Goal: Find specific page/section: Find specific page/section

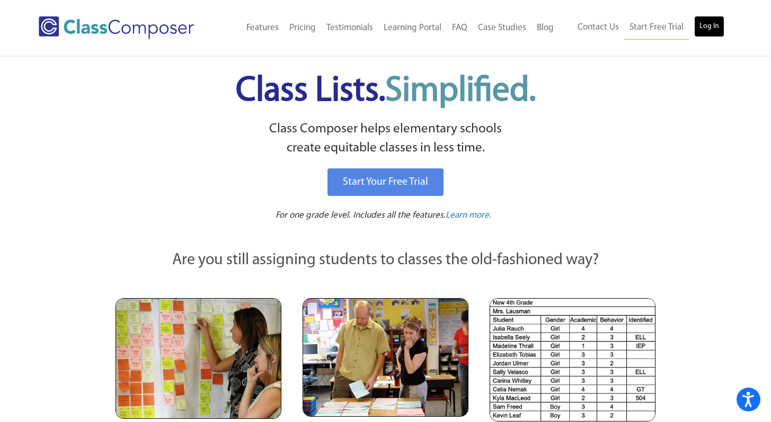
click at [704, 28] on link "Log In" at bounding box center [709, 26] width 30 height 21
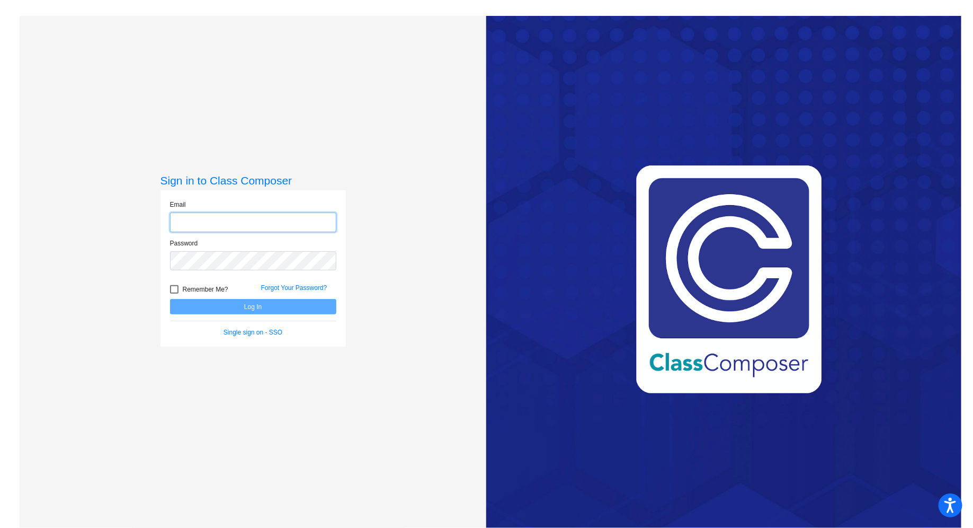
type input "[EMAIL_ADDRESS][DOMAIN_NAME]"
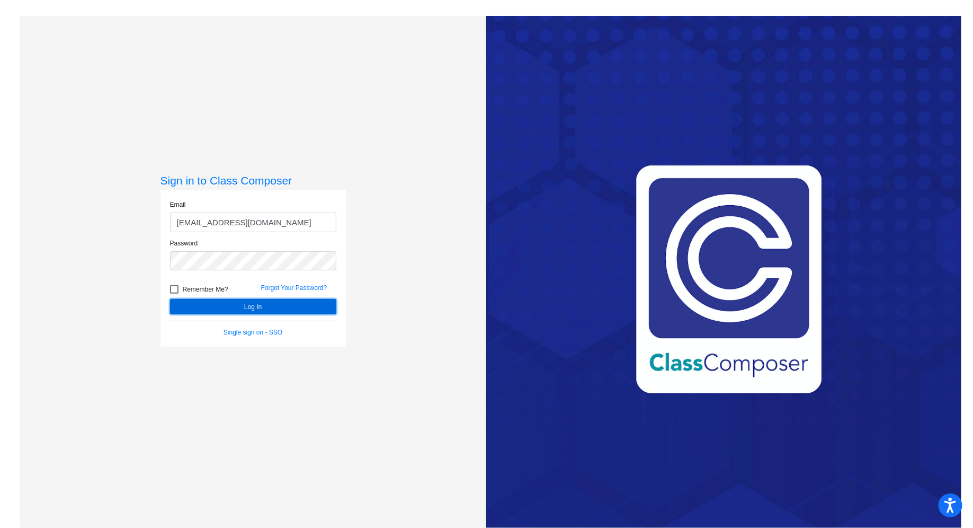
click at [262, 304] on button "Log In" at bounding box center [253, 306] width 166 height 15
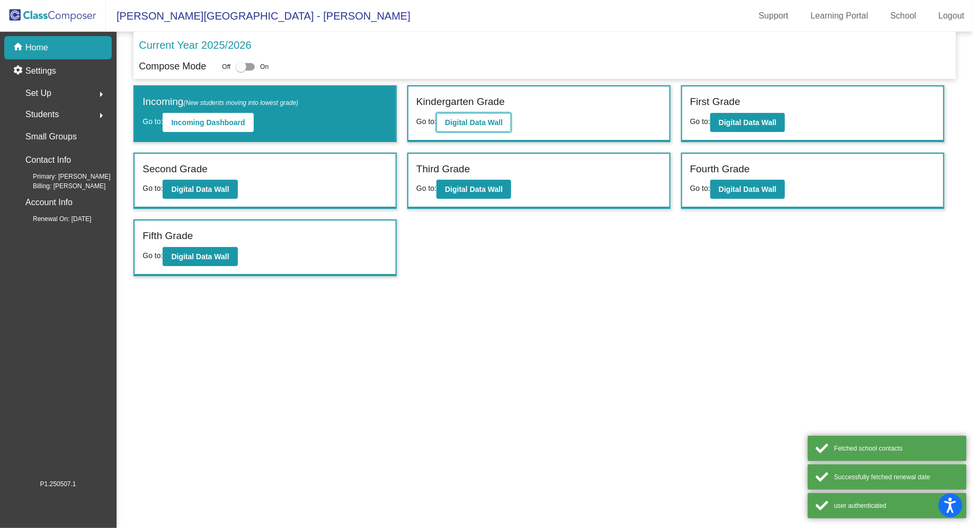
click at [489, 115] on button "Digital Data Wall" at bounding box center [473, 122] width 75 height 19
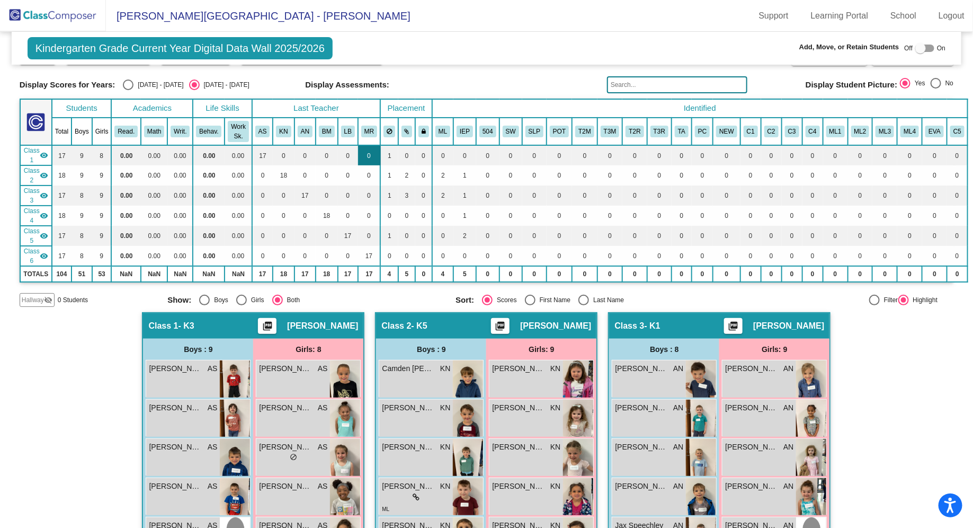
scroll to position [14, 0]
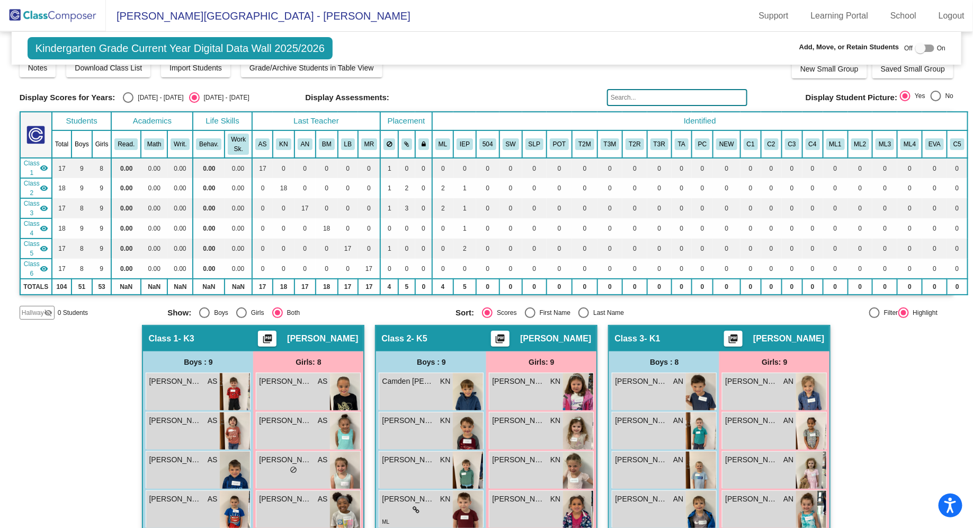
click at [212, 308] on div "Boys" at bounding box center [219, 313] width 19 height 10
click at [204, 318] on input "Boys" at bounding box center [204, 318] width 1 height 1
radio input "true"
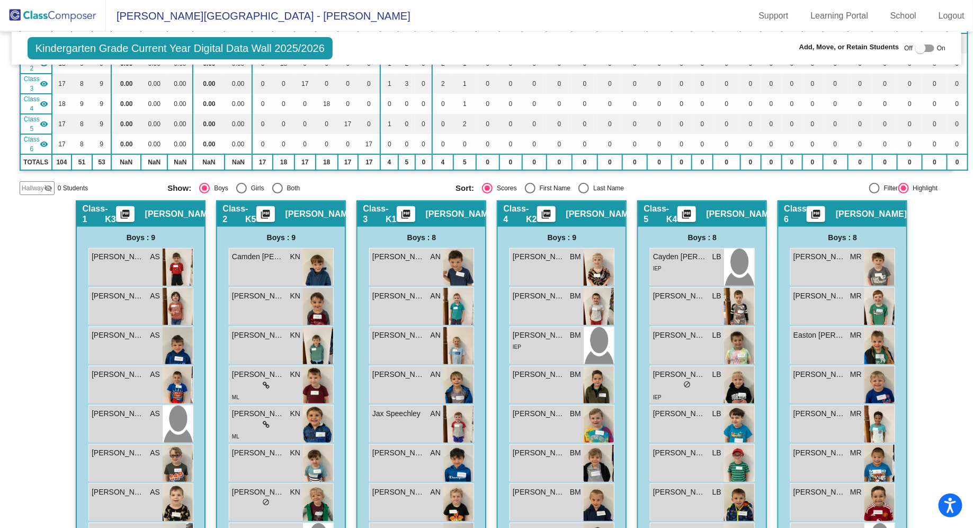
scroll to position [146, 0]
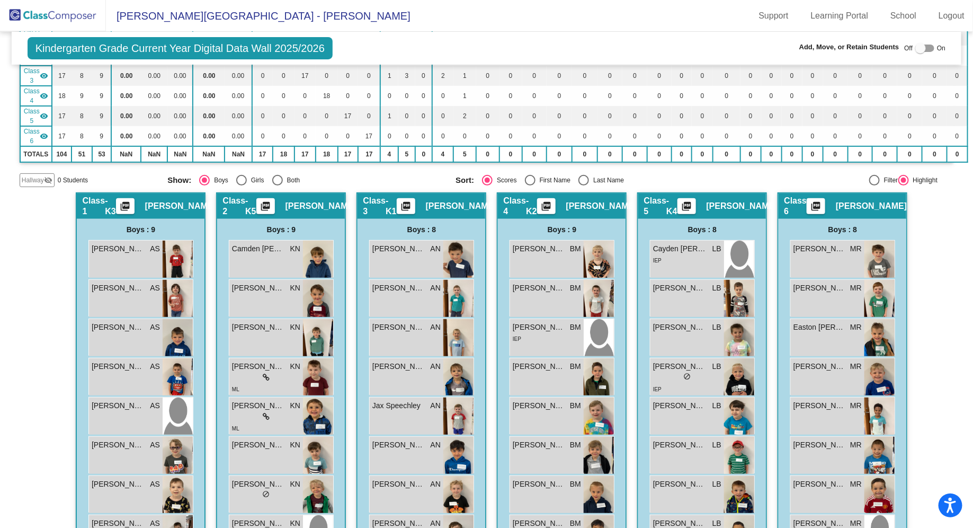
click at [585, 179] on div "Select an option" at bounding box center [583, 180] width 11 height 11
click at [584, 185] on input "Last Name" at bounding box center [583, 185] width 1 height 1
radio input "true"
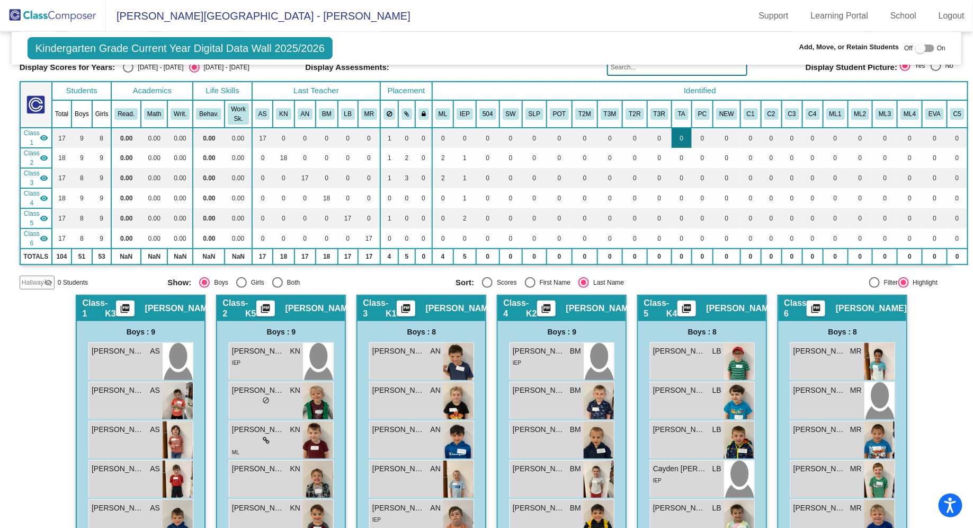
scroll to position [0, 0]
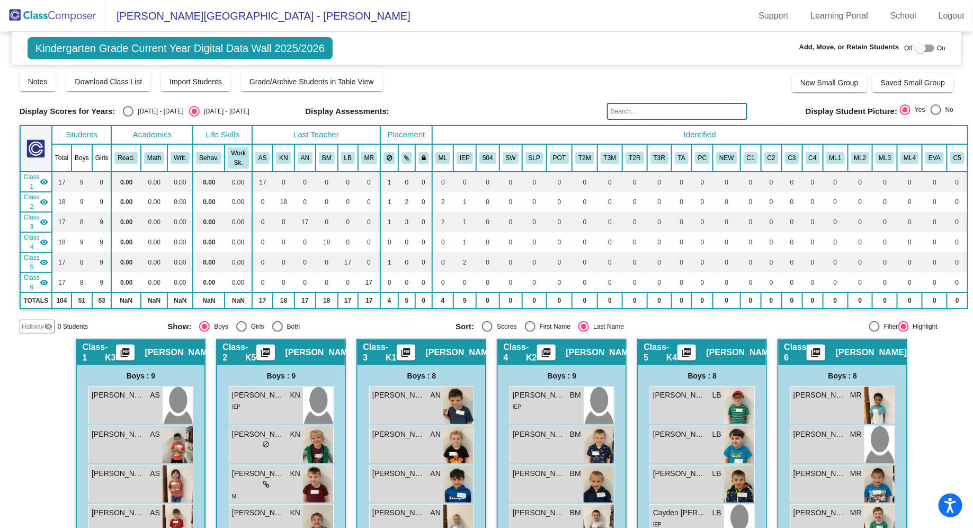
click at [662, 107] on input "text" at bounding box center [677, 111] width 140 height 17
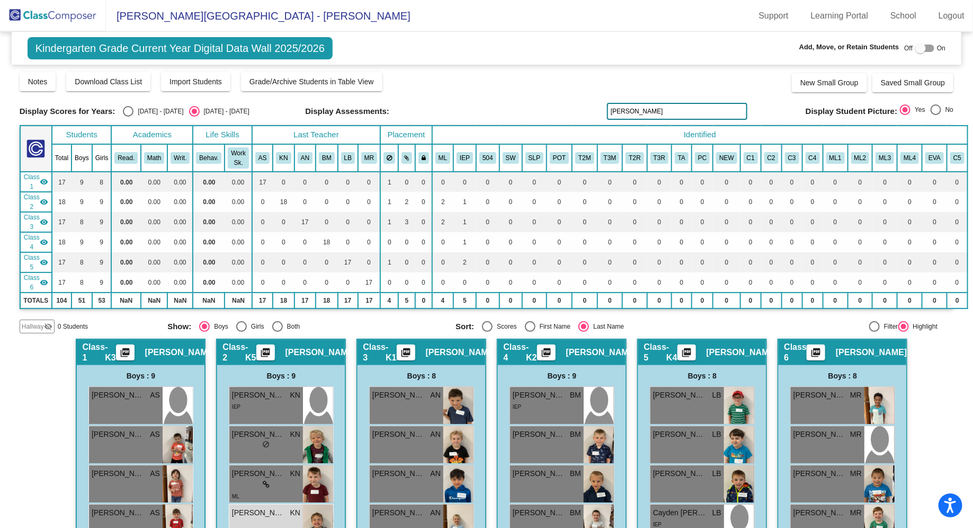
type input "thomas"
click at [63, 23] on img at bounding box center [53, 15] width 106 height 31
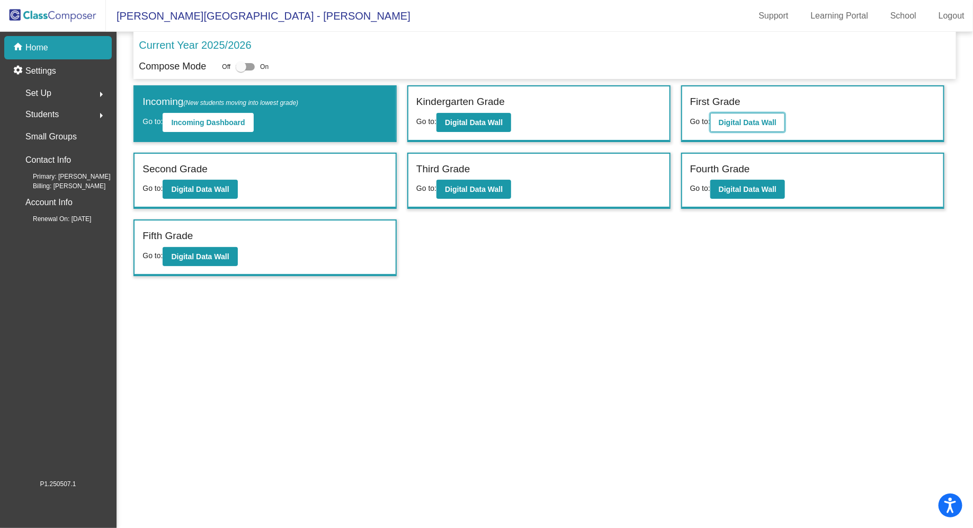
click at [747, 126] on button "Digital Data Wall" at bounding box center [747, 122] width 75 height 19
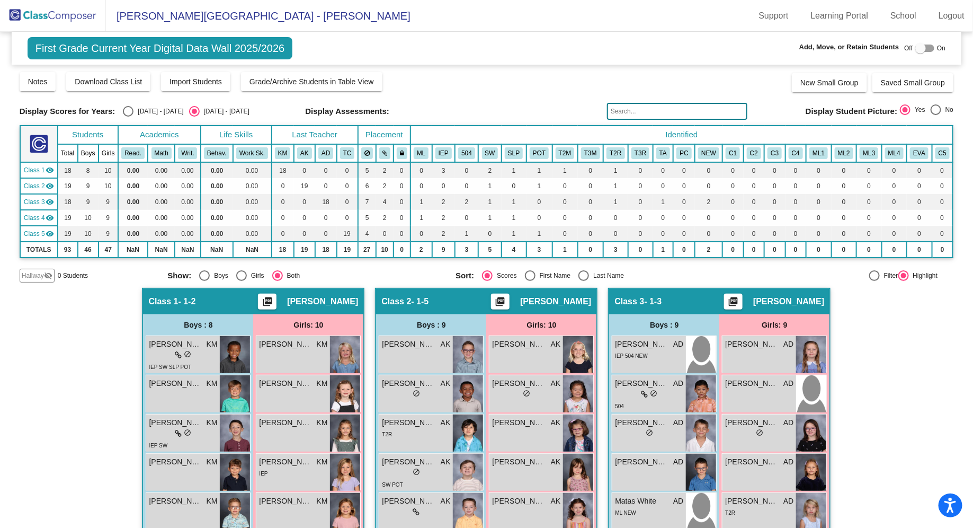
click at [662, 109] on input "text" at bounding box center [677, 111] width 140 height 17
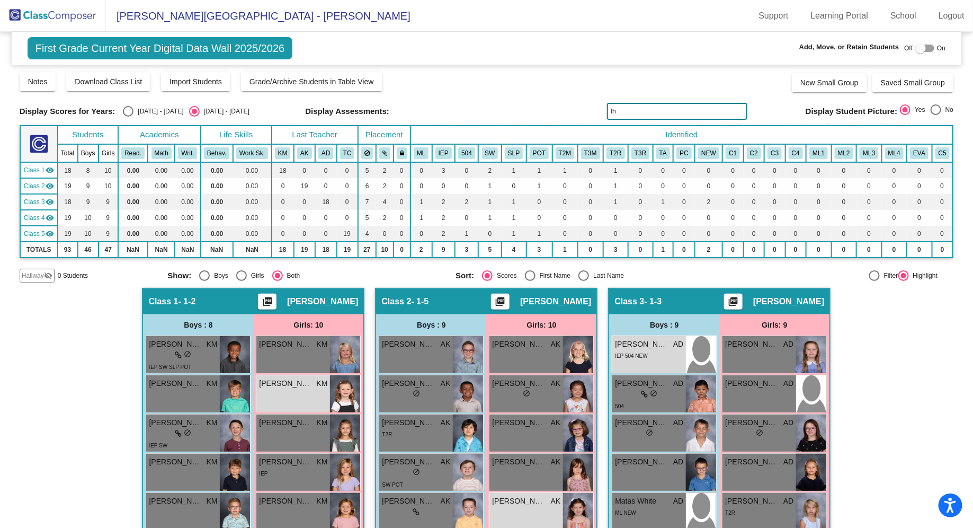
type input "t"
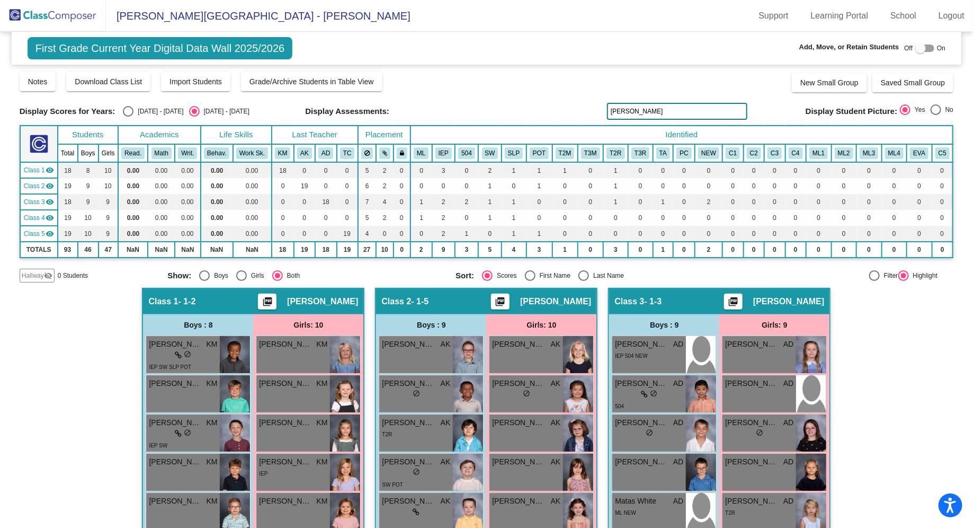
type input "vogt"
click at [68, 9] on img at bounding box center [53, 15] width 106 height 31
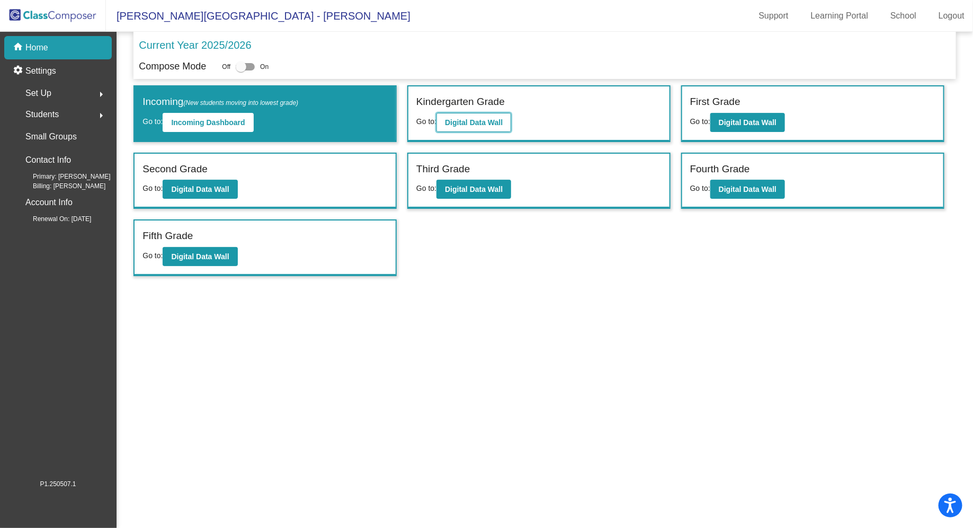
click at [489, 118] on b "Digital Data Wall" at bounding box center [474, 122] width 58 height 8
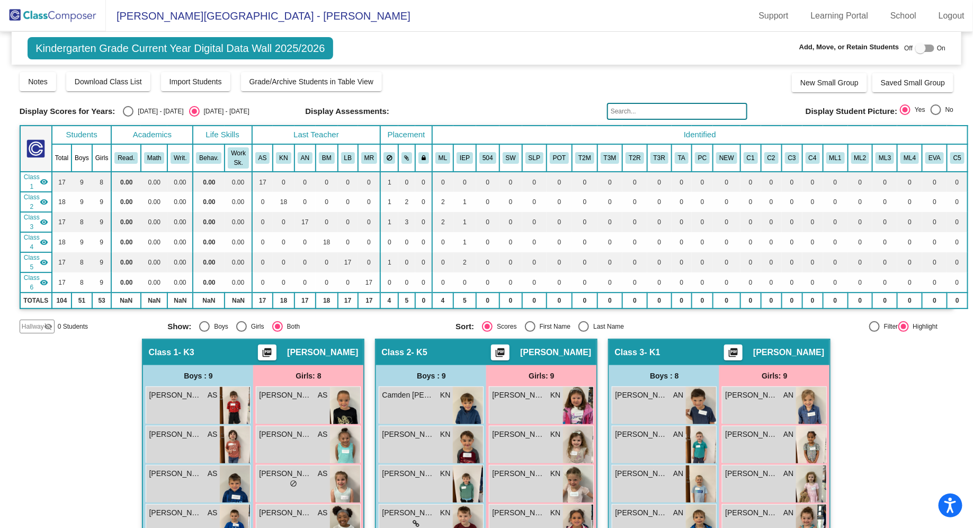
click at [84, 12] on img at bounding box center [53, 15] width 106 height 31
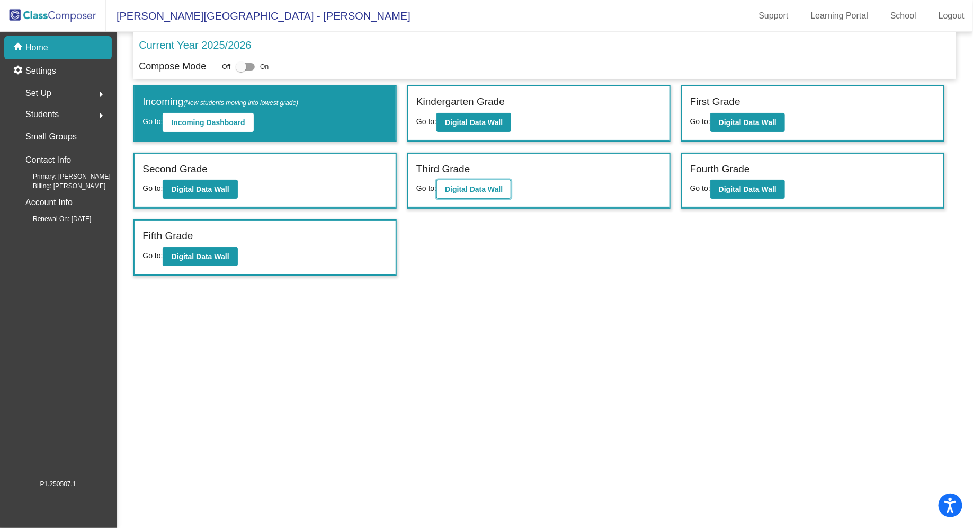
click at [460, 185] on b "Digital Data Wall" at bounding box center [474, 189] width 58 height 8
